Goal: Transaction & Acquisition: Purchase product/service

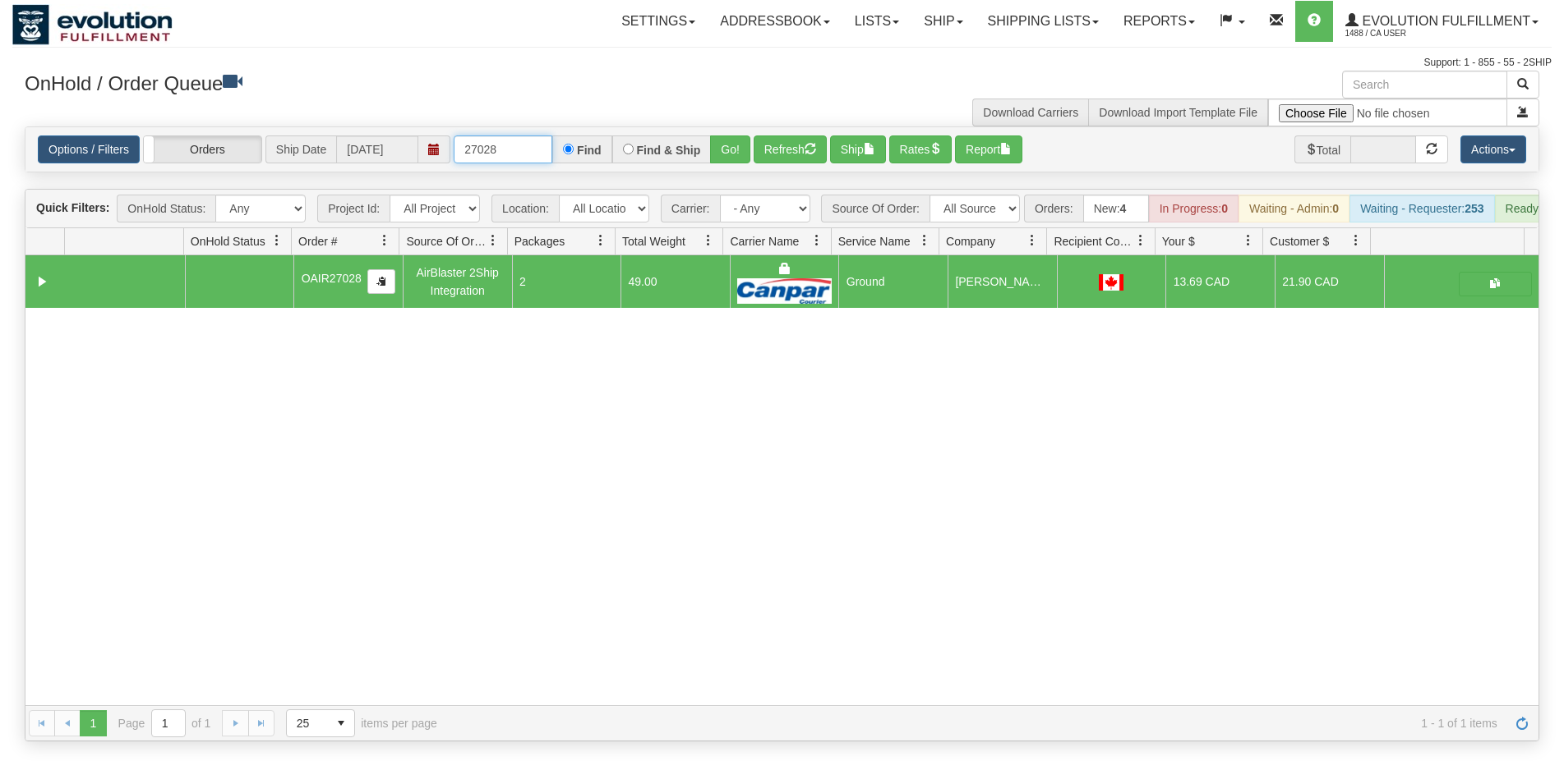
drag, startPoint x: 478, startPoint y: 149, endPoint x: 552, endPoint y: 162, distance: 75.1
click at [552, 162] on input "27028" at bounding box center [502, 149] width 99 height 28
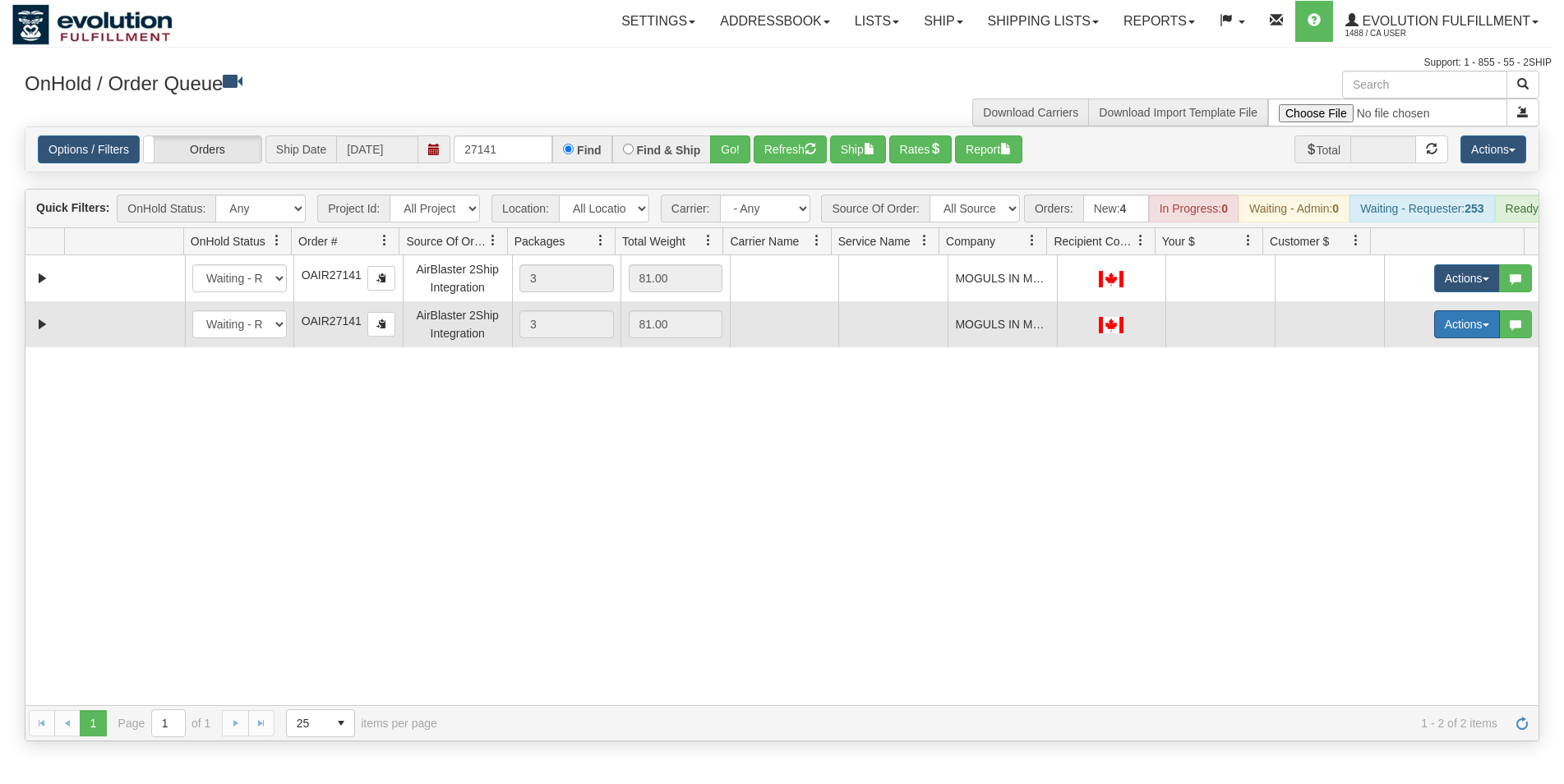
click at [1446, 337] on button "Actions" at bounding box center [1466, 324] width 65 height 28
click at [1434, 405] on span "Rate All Services" at bounding box center [1432, 398] width 99 height 13
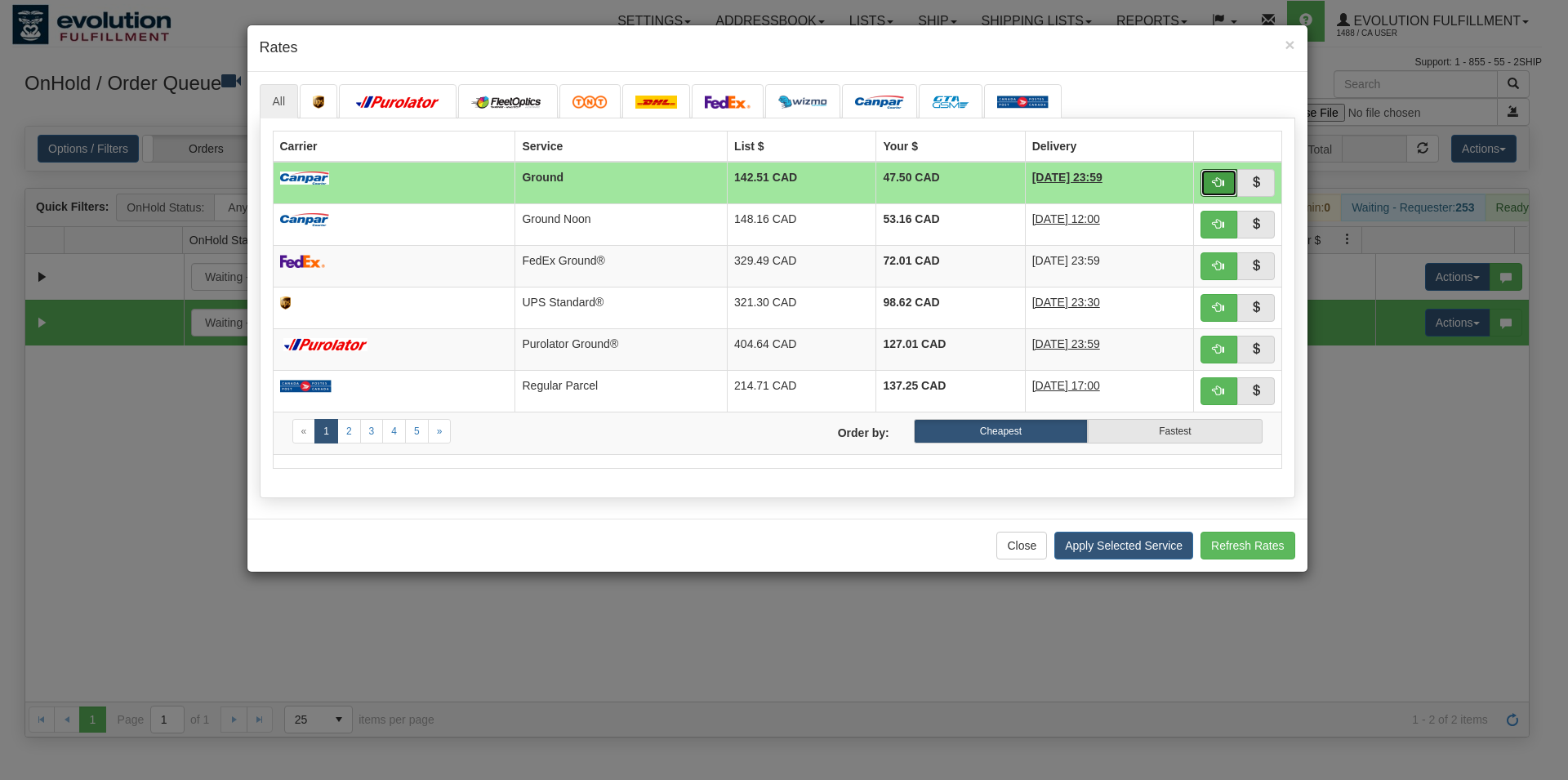
drag, startPoint x: 1207, startPoint y: 194, endPoint x: 1219, endPoint y: 197, distance: 12.4
click at [1219, 197] on td at bounding box center [1237, 183] width 88 height 43
click at [1215, 189] on button "button" at bounding box center [1219, 182] width 38 height 28
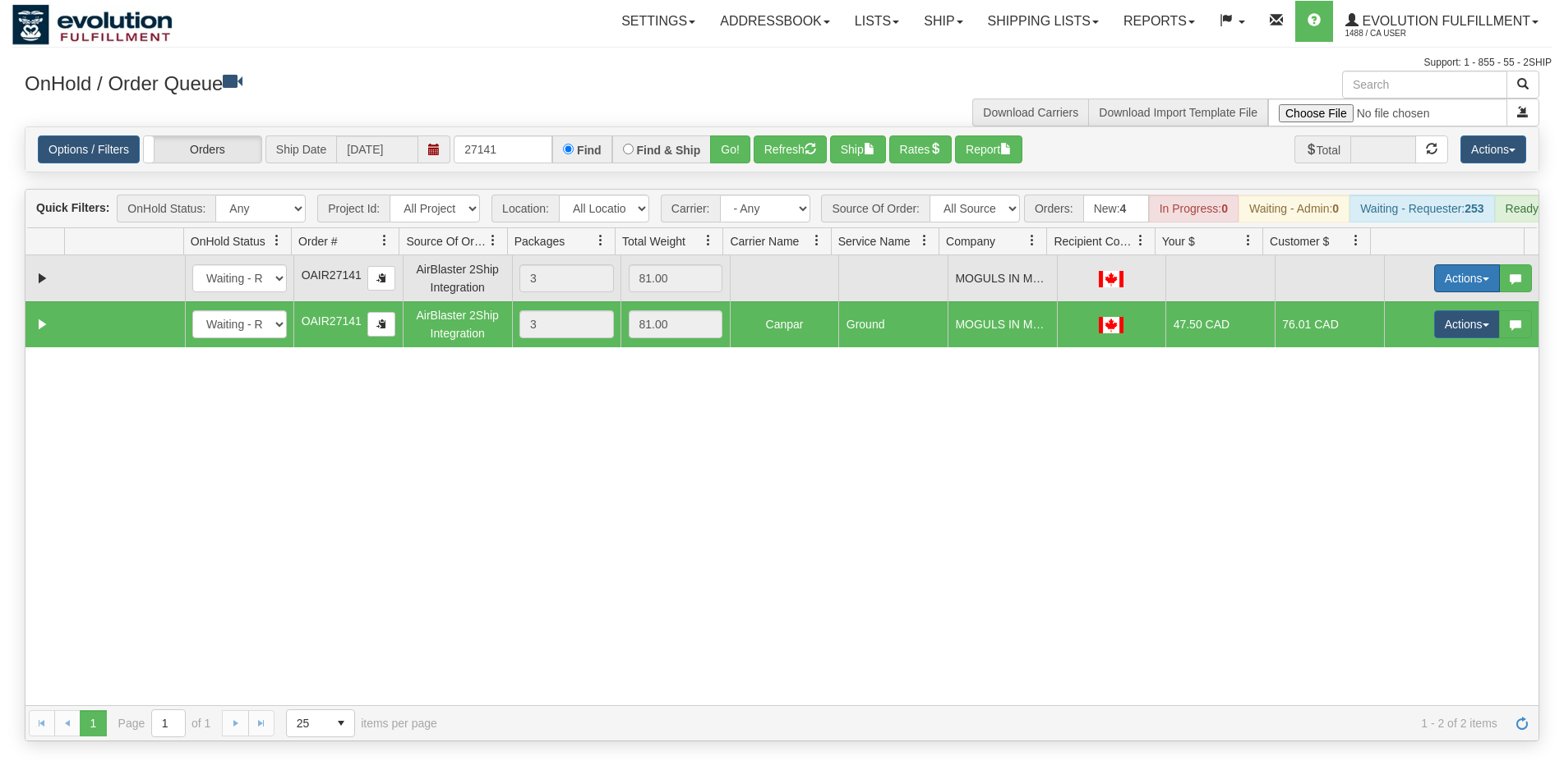
click at [1462, 284] on button "Actions" at bounding box center [1466, 278] width 65 height 28
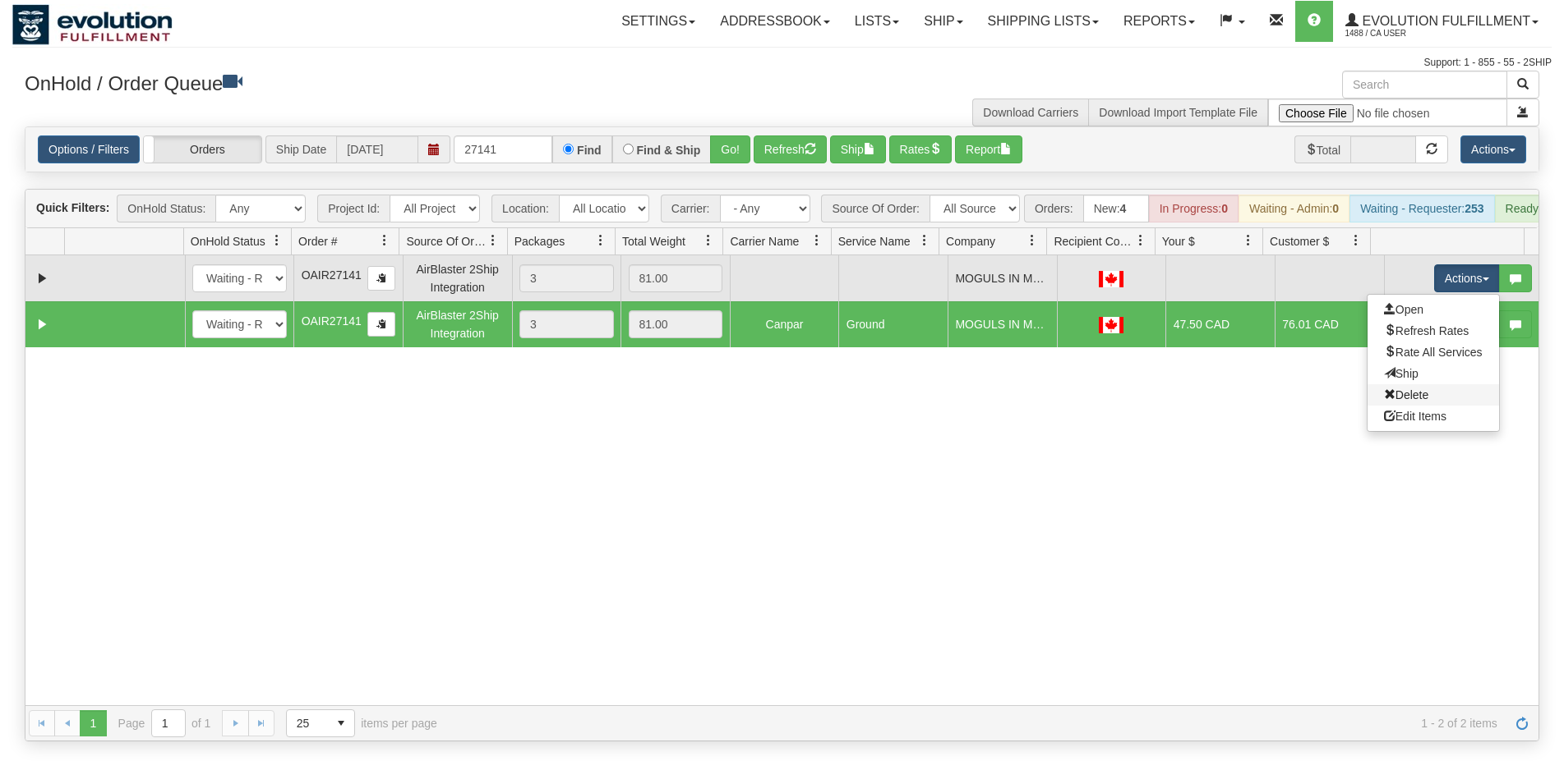
click at [1424, 406] on link "Delete" at bounding box center [1433, 395] width 132 height 21
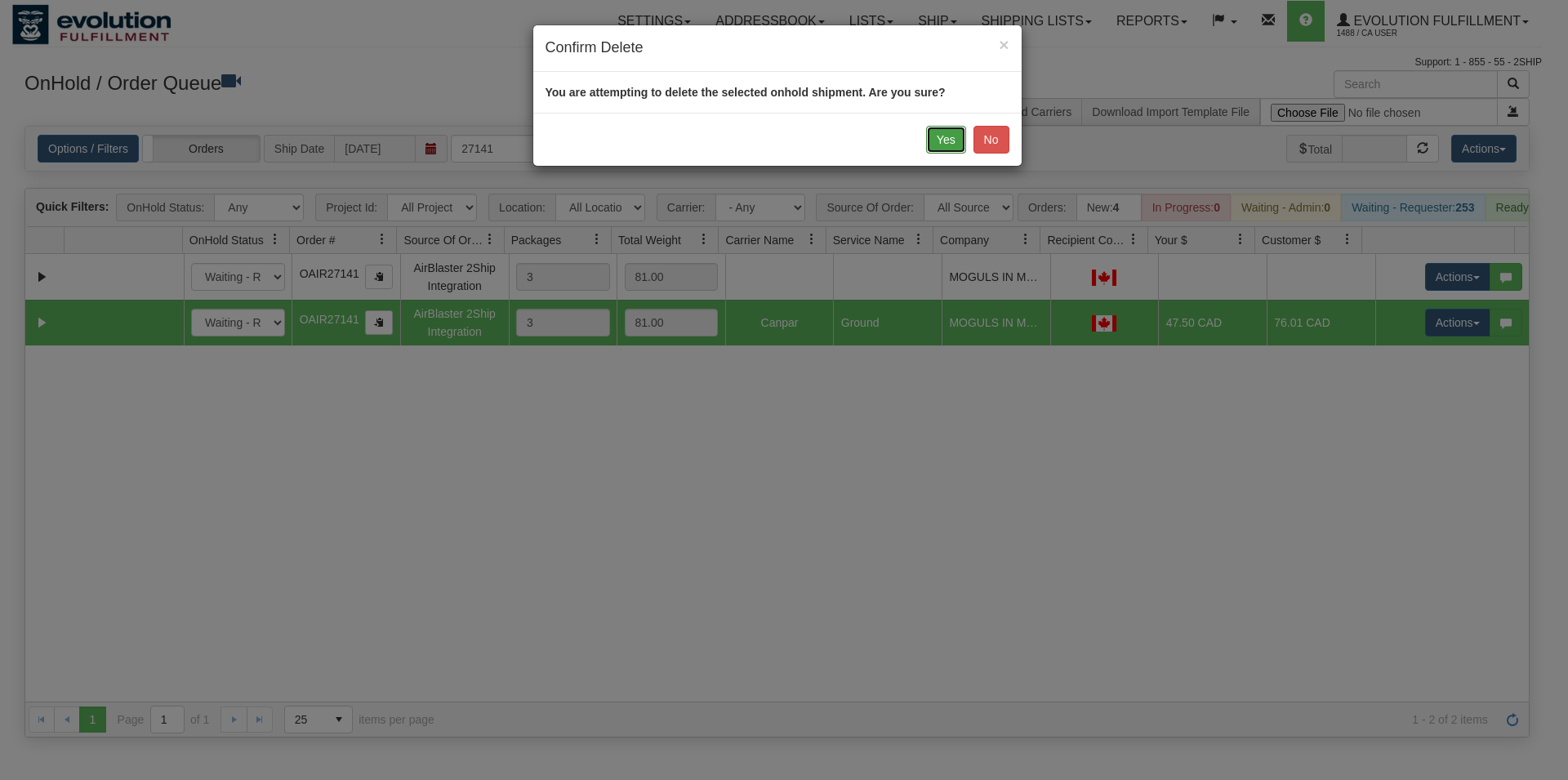
click at [940, 138] on button "Yes" at bounding box center [945, 140] width 40 height 28
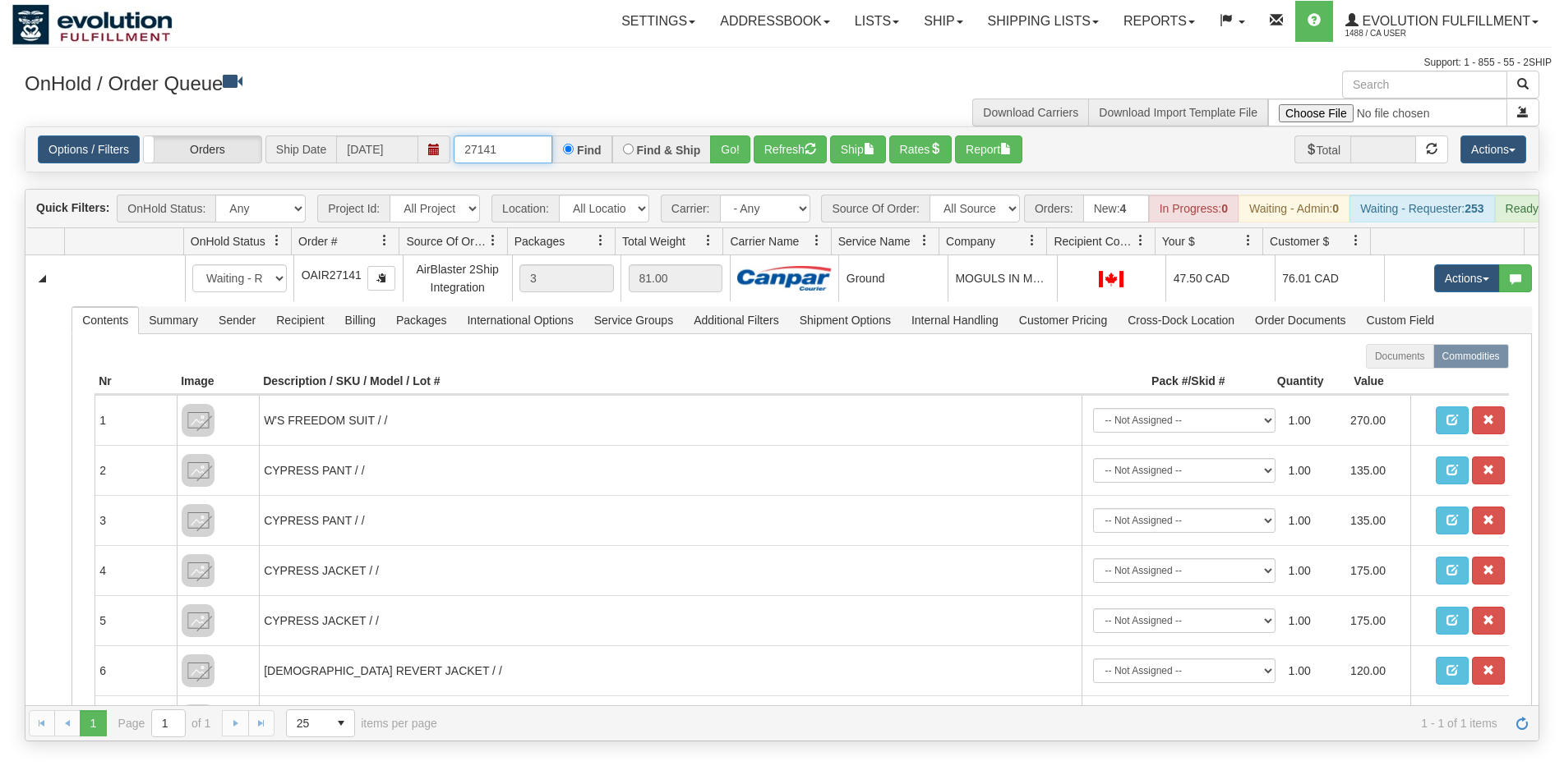
drag, startPoint x: 491, startPoint y: 154, endPoint x: 509, endPoint y: 156, distance: 18.1
click at [509, 156] on input "27141" at bounding box center [502, 149] width 99 height 28
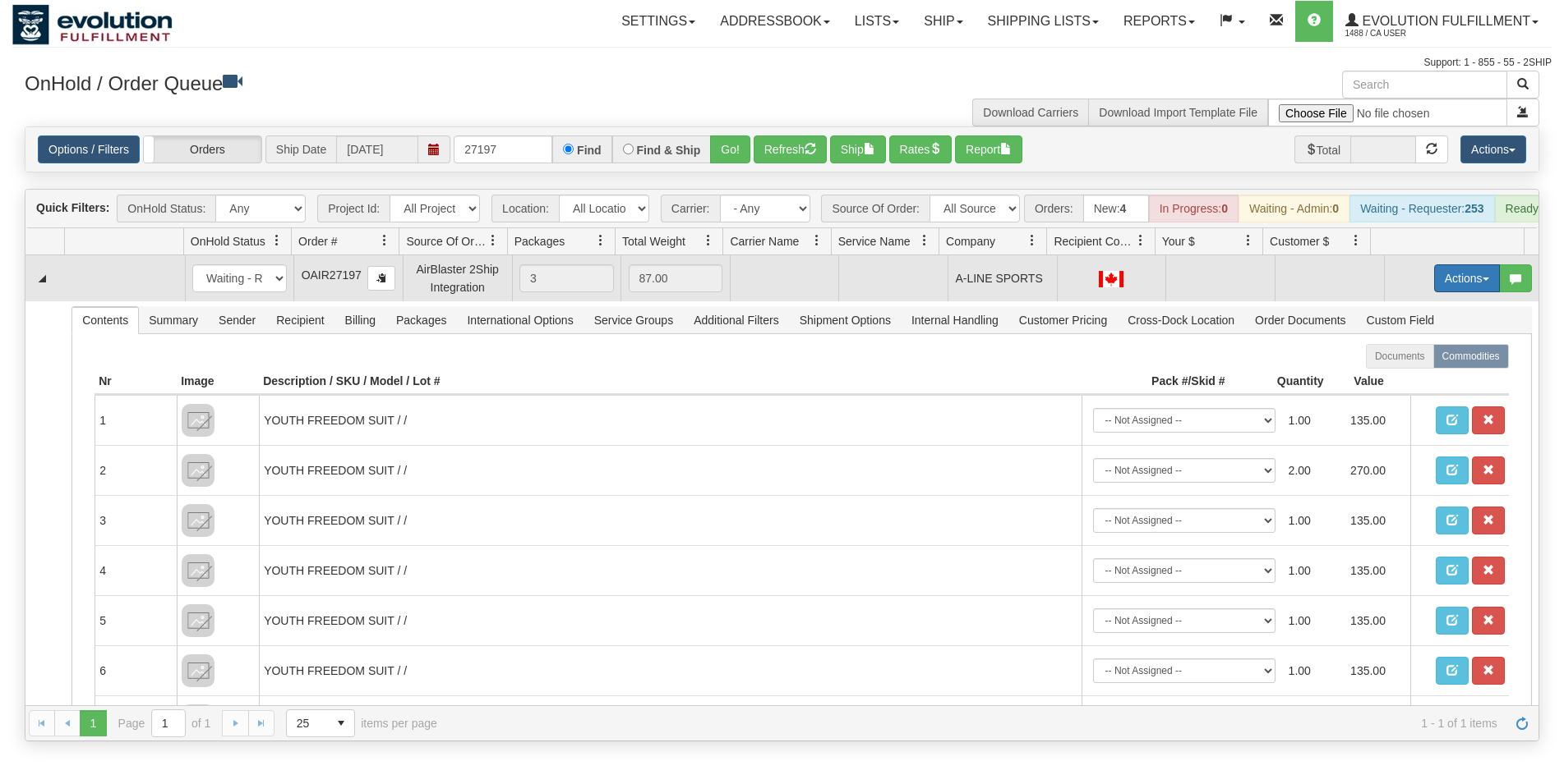
click at [1417, 287] on td "Actions Open Refresh Rates Rate All Services Ship Delete Edit Items" at bounding box center [1461, 278] width 155 height 46
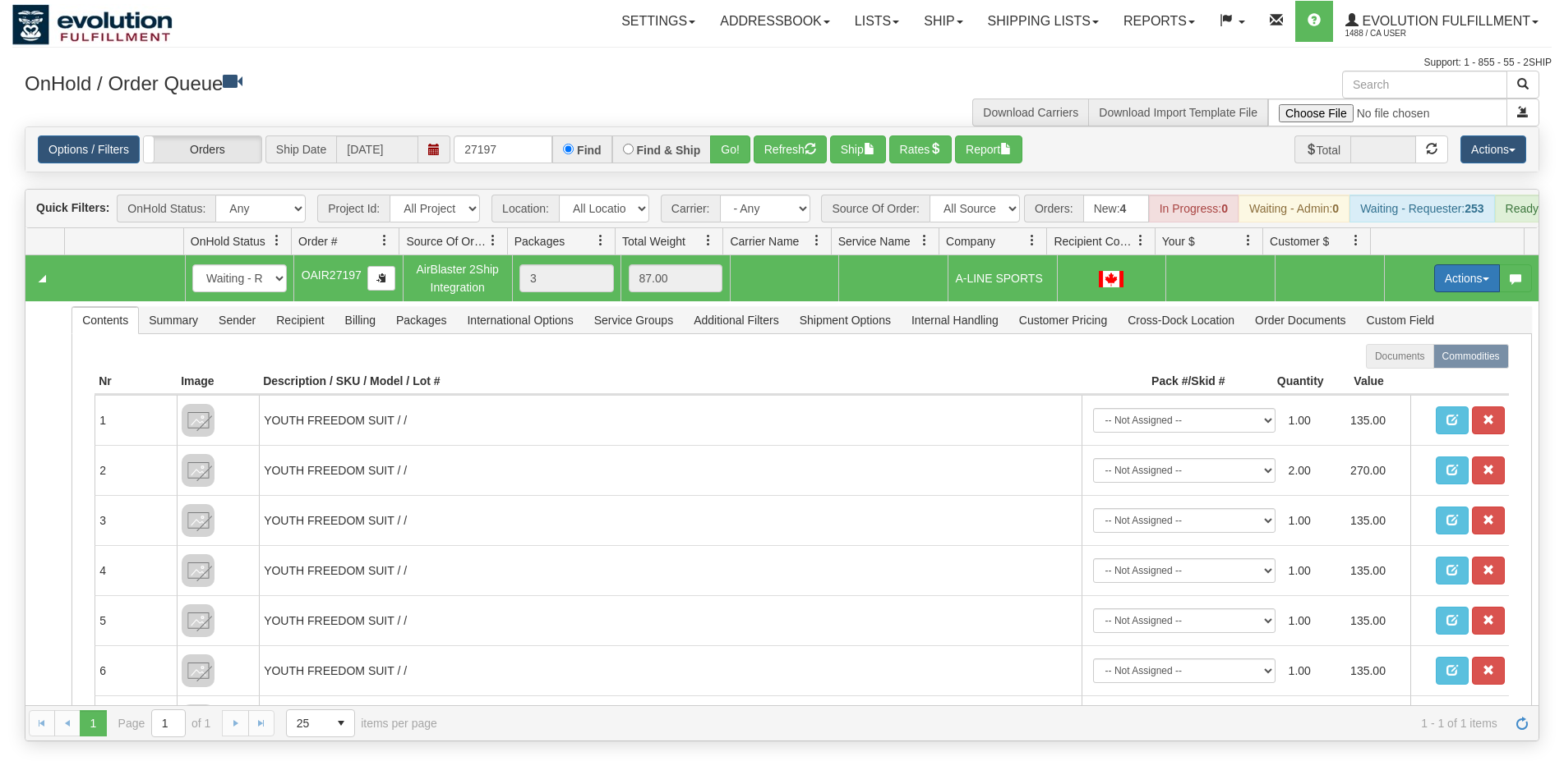
click at [1434, 289] on button "Actions" at bounding box center [1466, 278] width 65 height 28
click at [1407, 359] on span "Rate All Services" at bounding box center [1432, 352] width 99 height 13
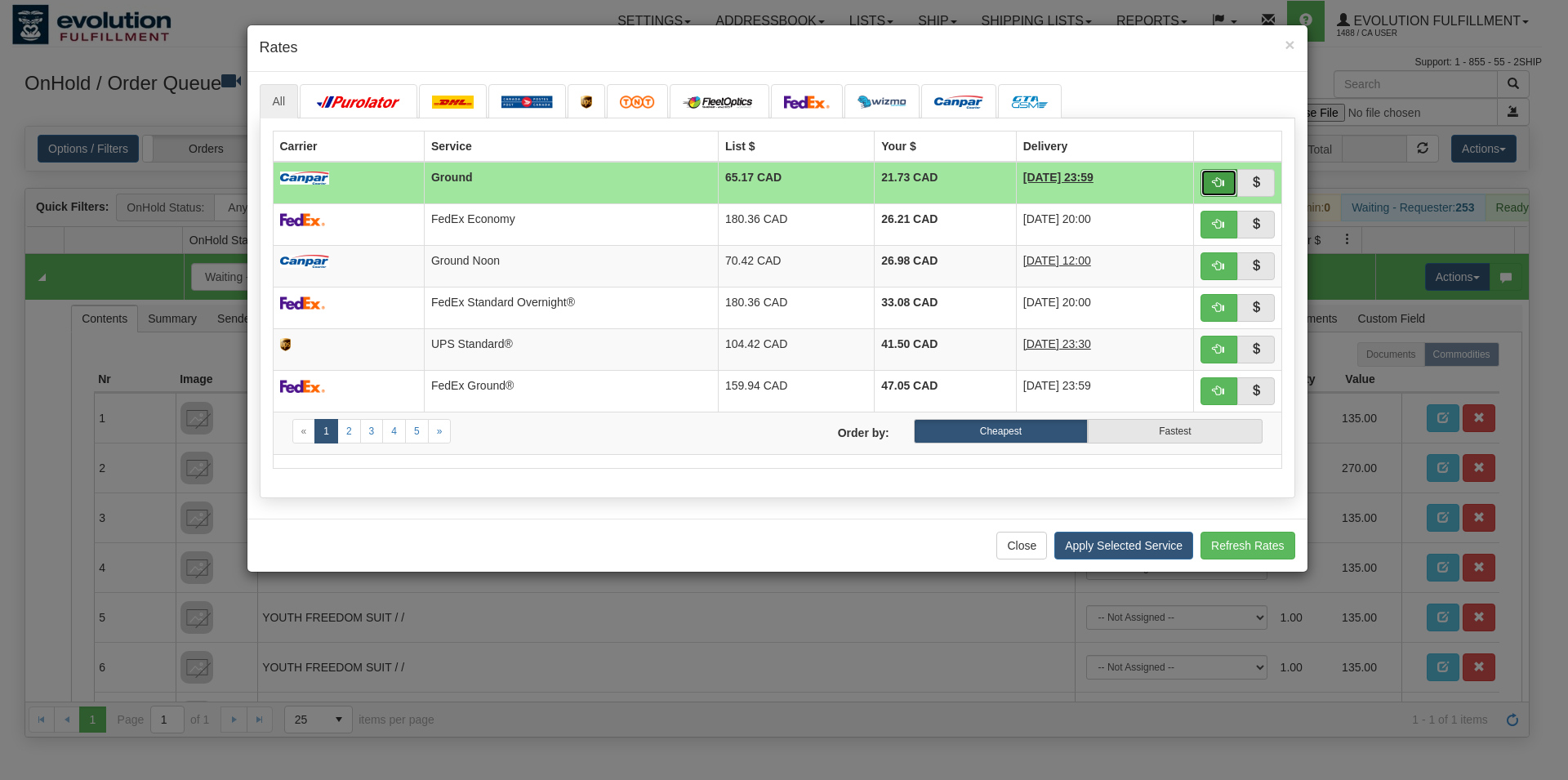
click at [1214, 181] on span "button" at bounding box center [1219, 182] width 12 height 12
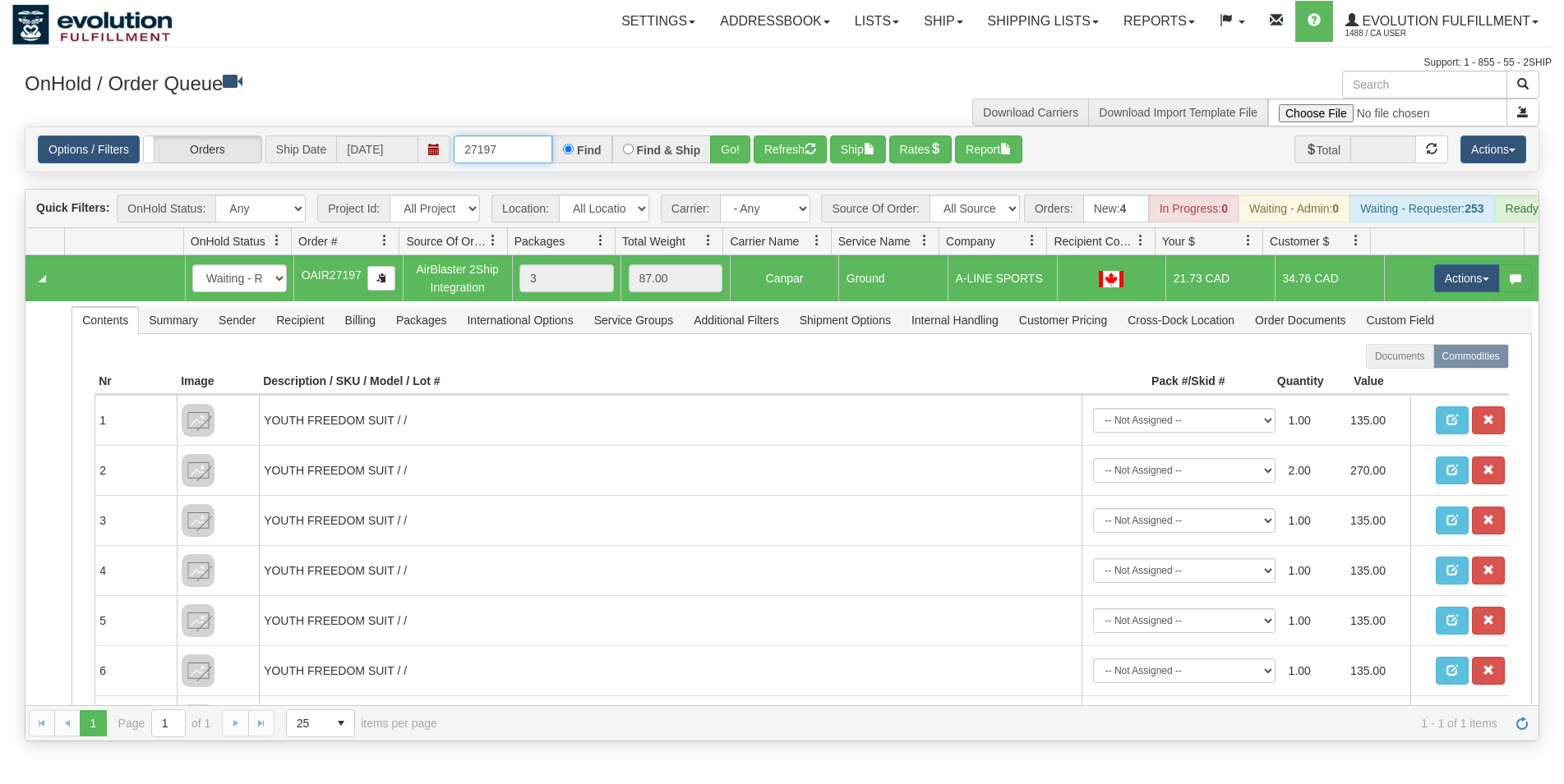
drag, startPoint x: 480, startPoint y: 155, endPoint x: 545, endPoint y: 154, distance: 65.0
click at [543, 151] on input "27197" at bounding box center [502, 149] width 99 height 28
type input "27227"
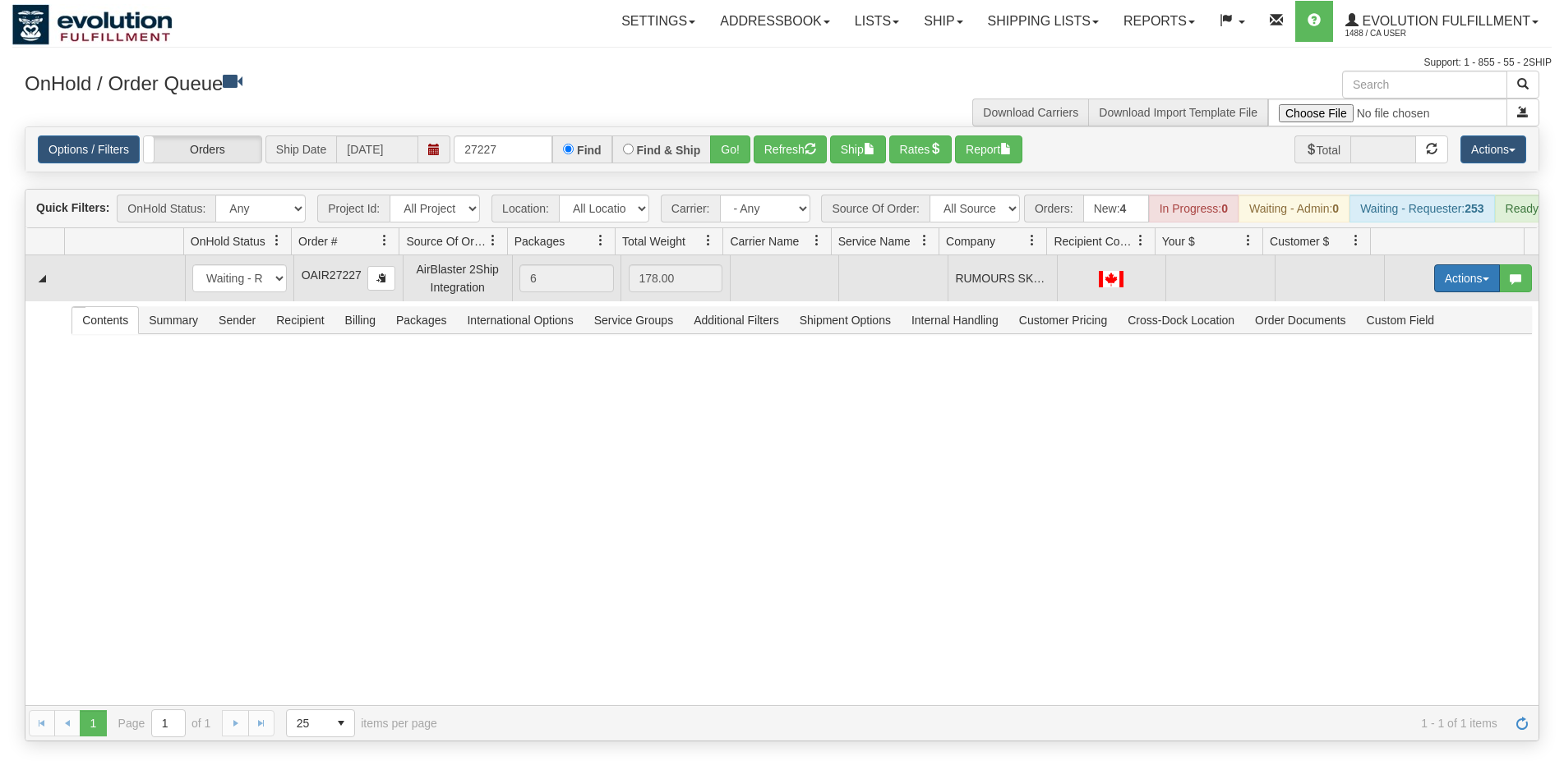
click at [1443, 288] on button "Actions" at bounding box center [1466, 278] width 65 height 28
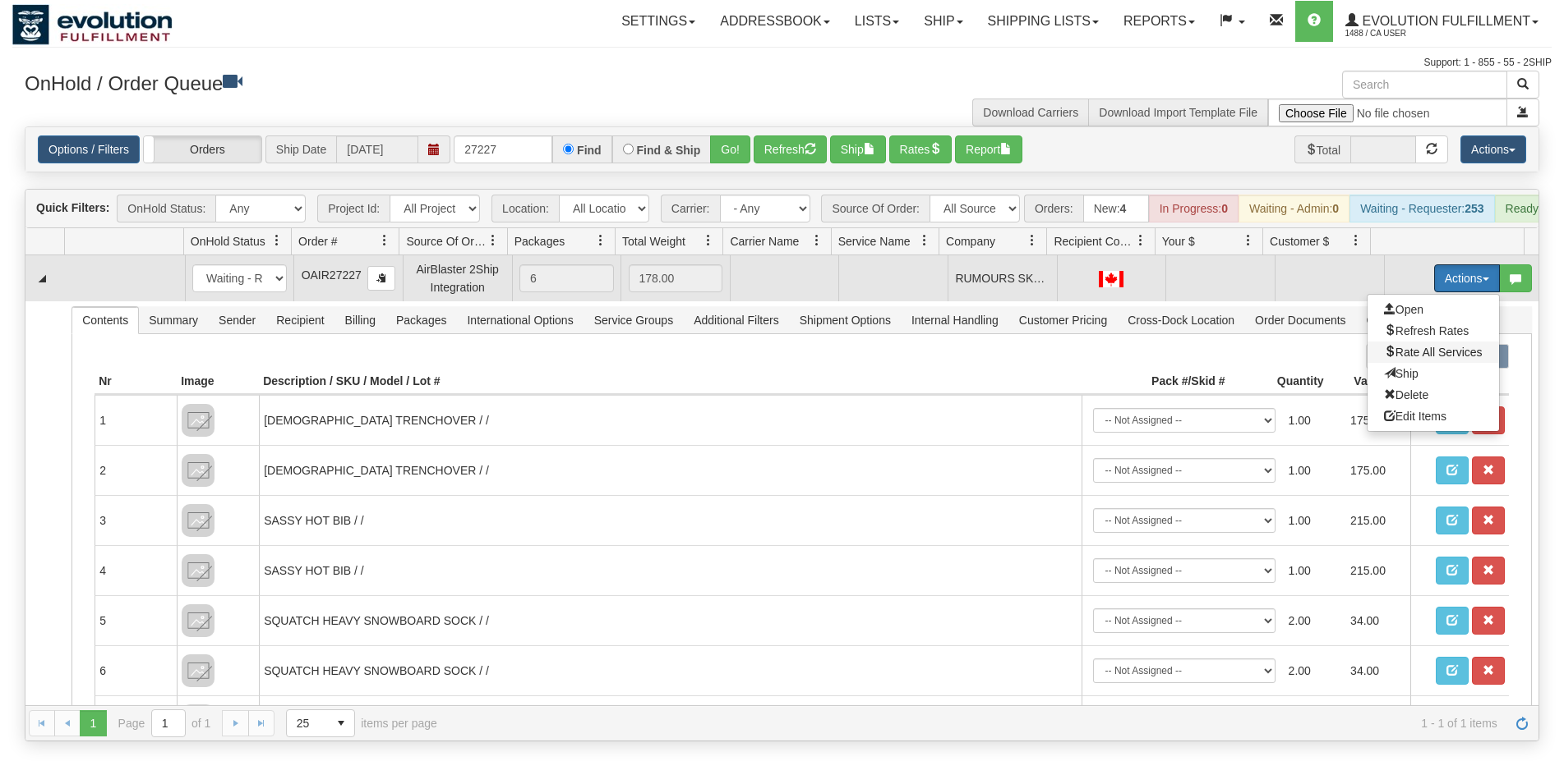
click at [1425, 359] on span "Rate All Services" at bounding box center [1432, 352] width 99 height 13
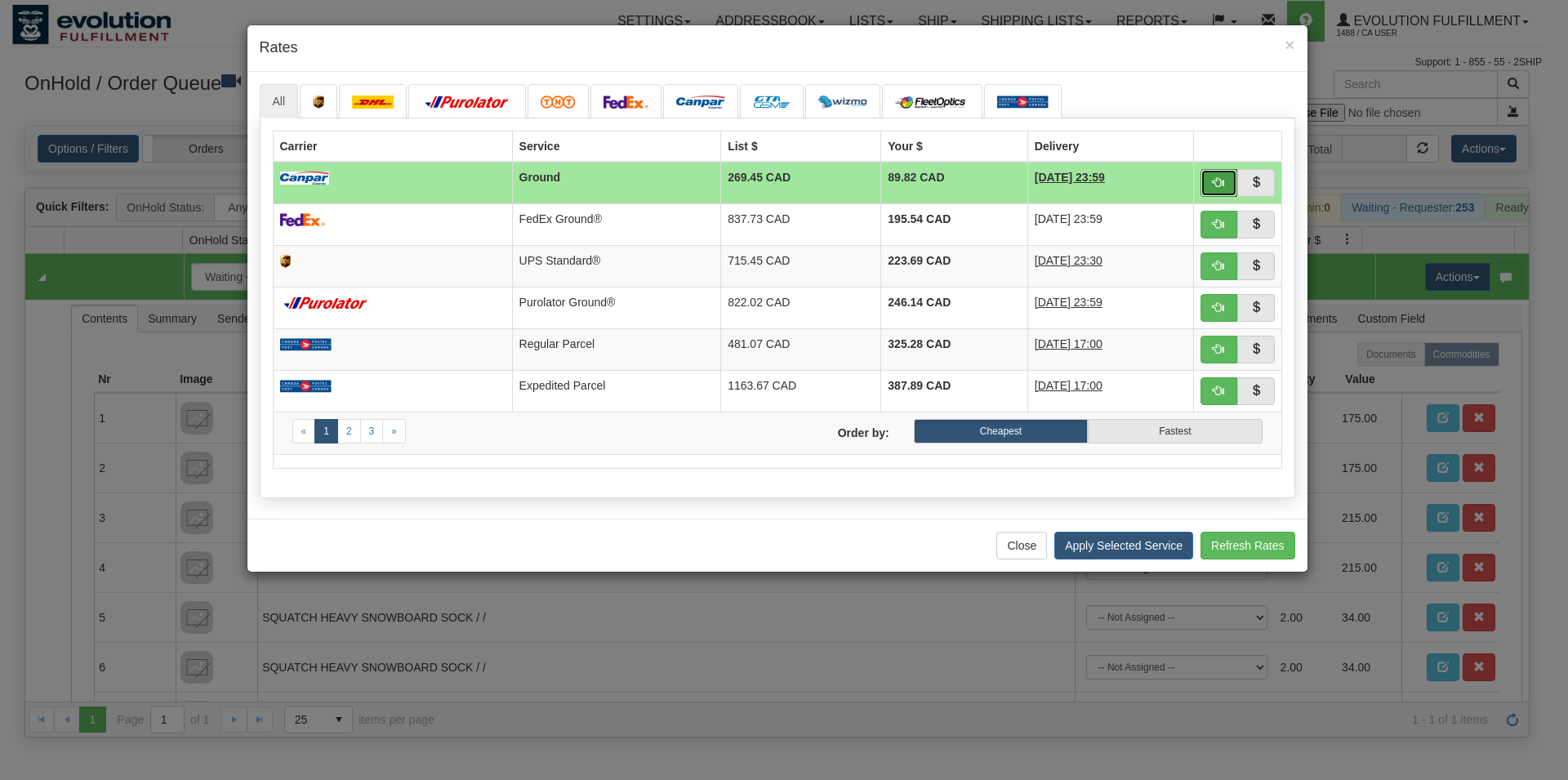
click at [1227, 181] on button "button" at bounding box center [1219, 182] width 38 height 28
